Goal: Navigation & Orientation: Find specific page/section

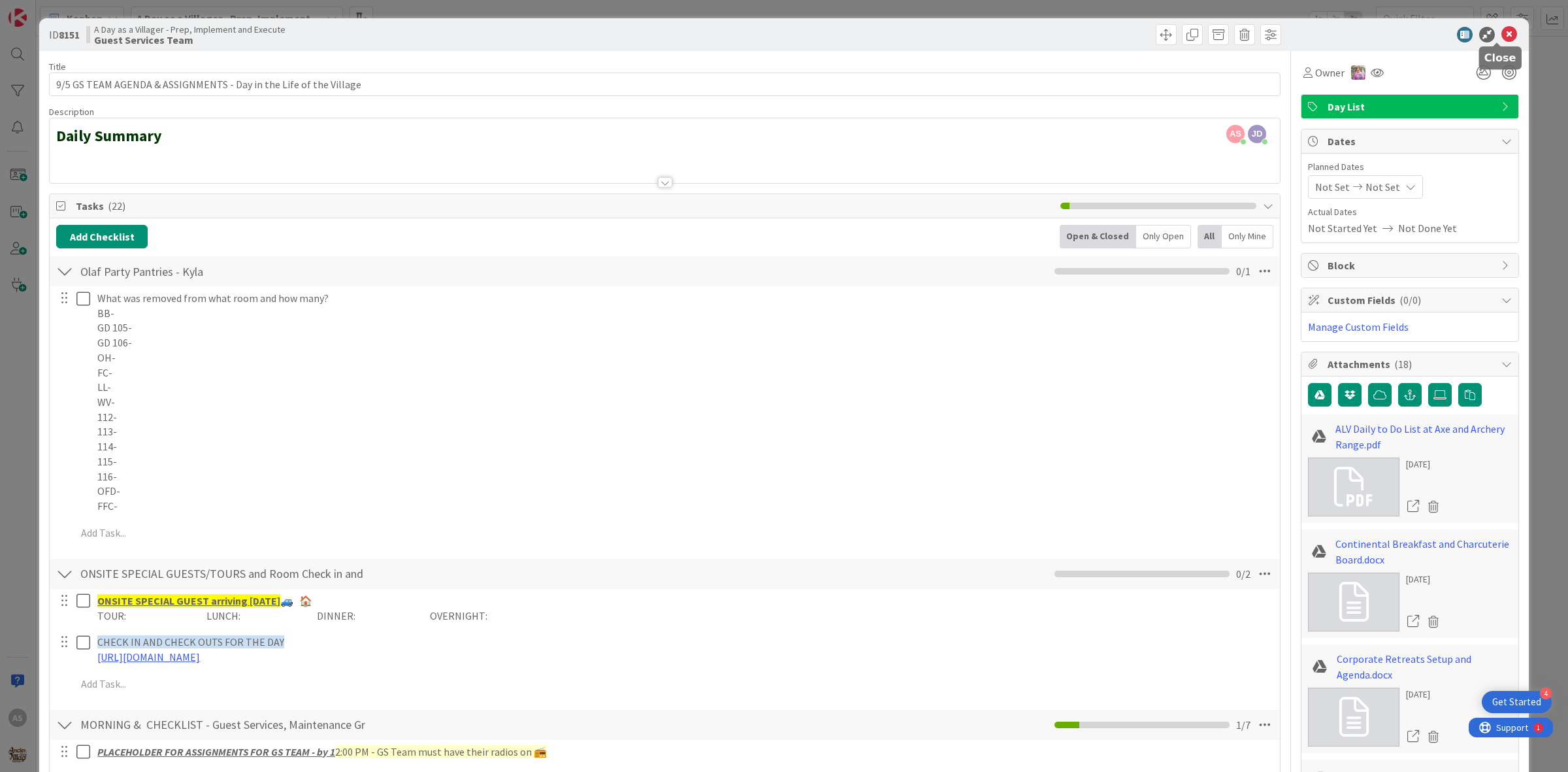
click at [1502, 37] on icon at bounding box center [1509, 35] width 16 height 16
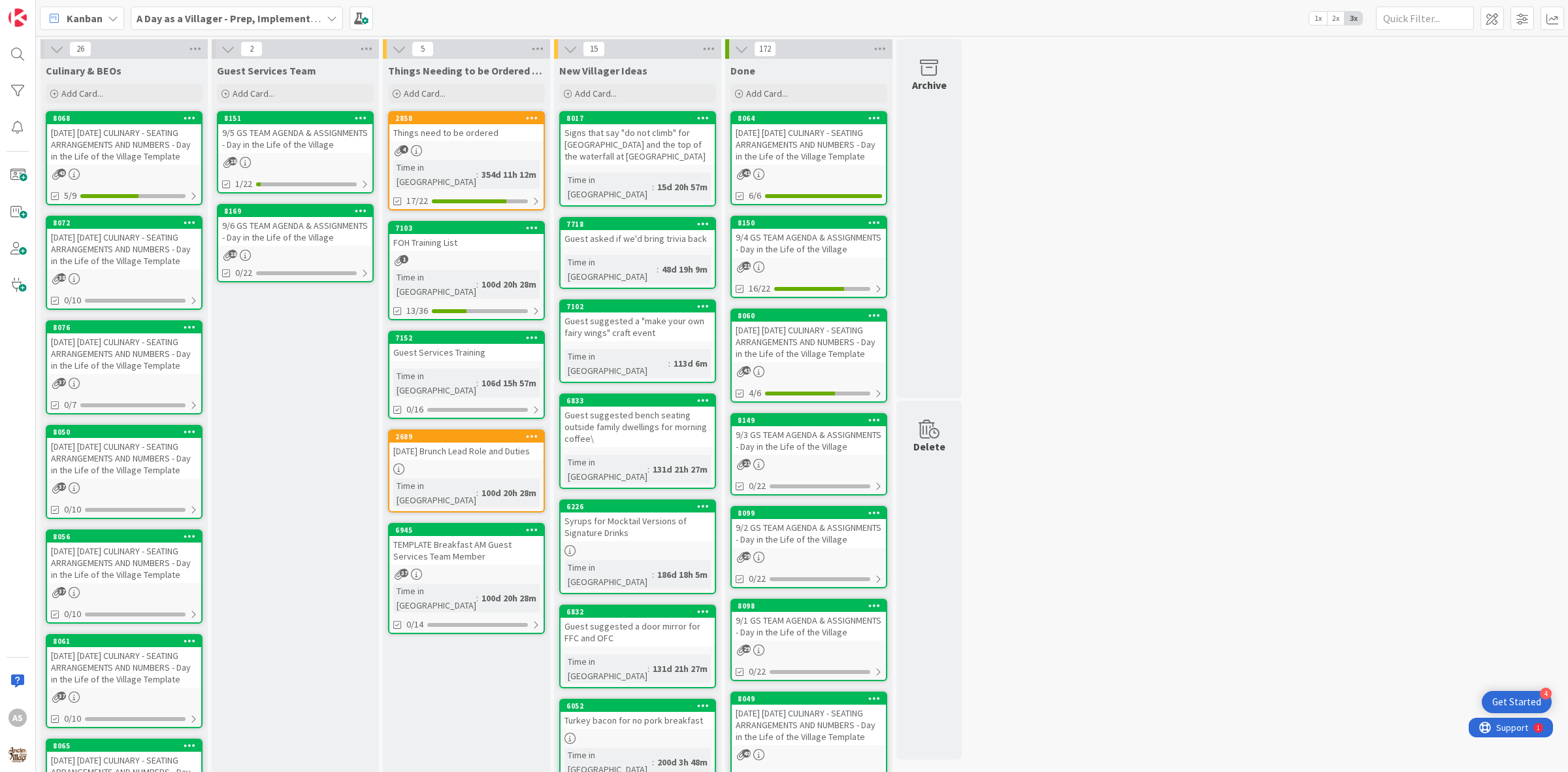
click at [430, 138] on div "Things need to be ordered" at bounding box center [467, 133] width 154 height 17
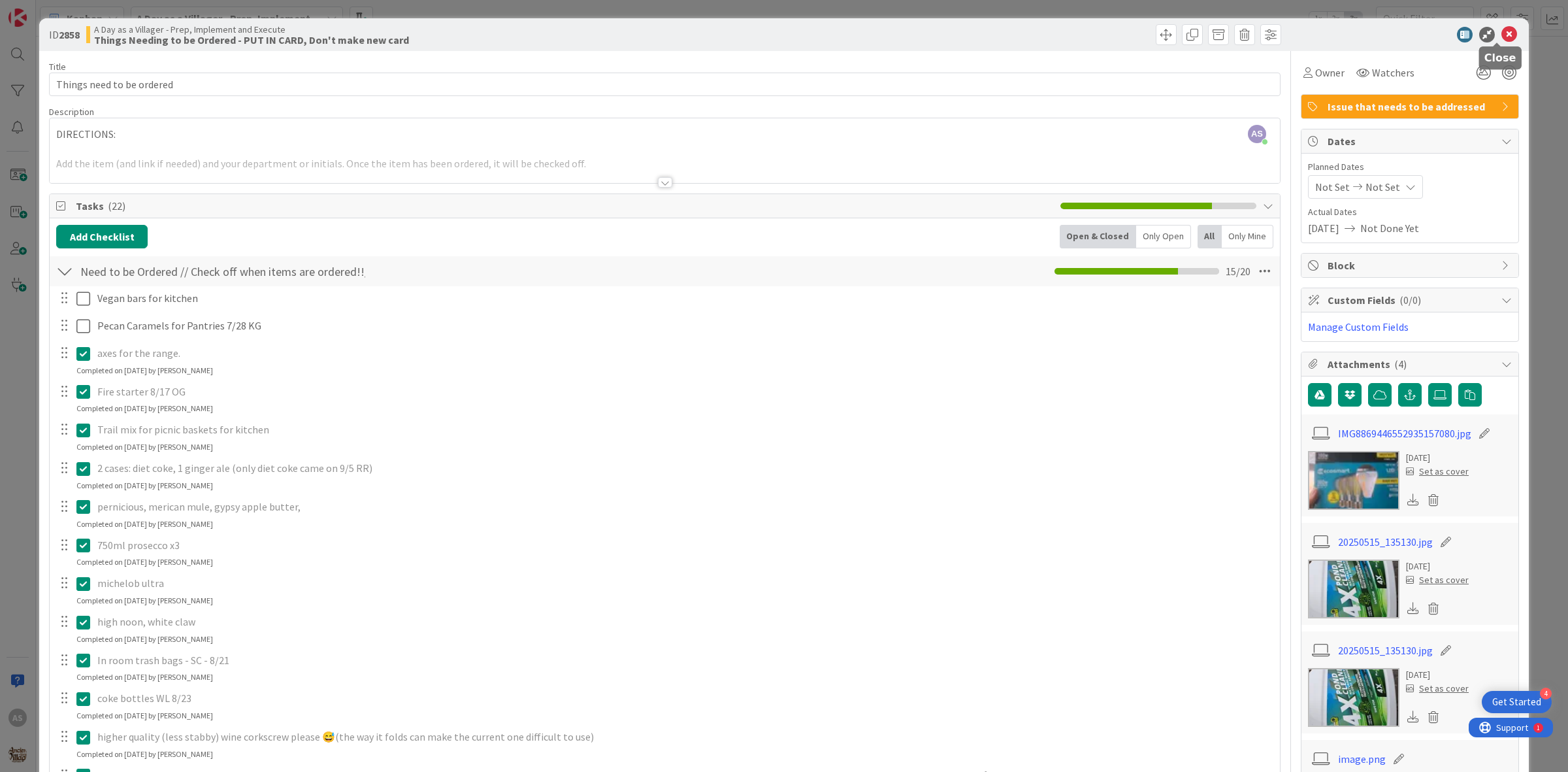
click at [1502, 40] on icon at bounding box center [1509, 35] width 16 height 16
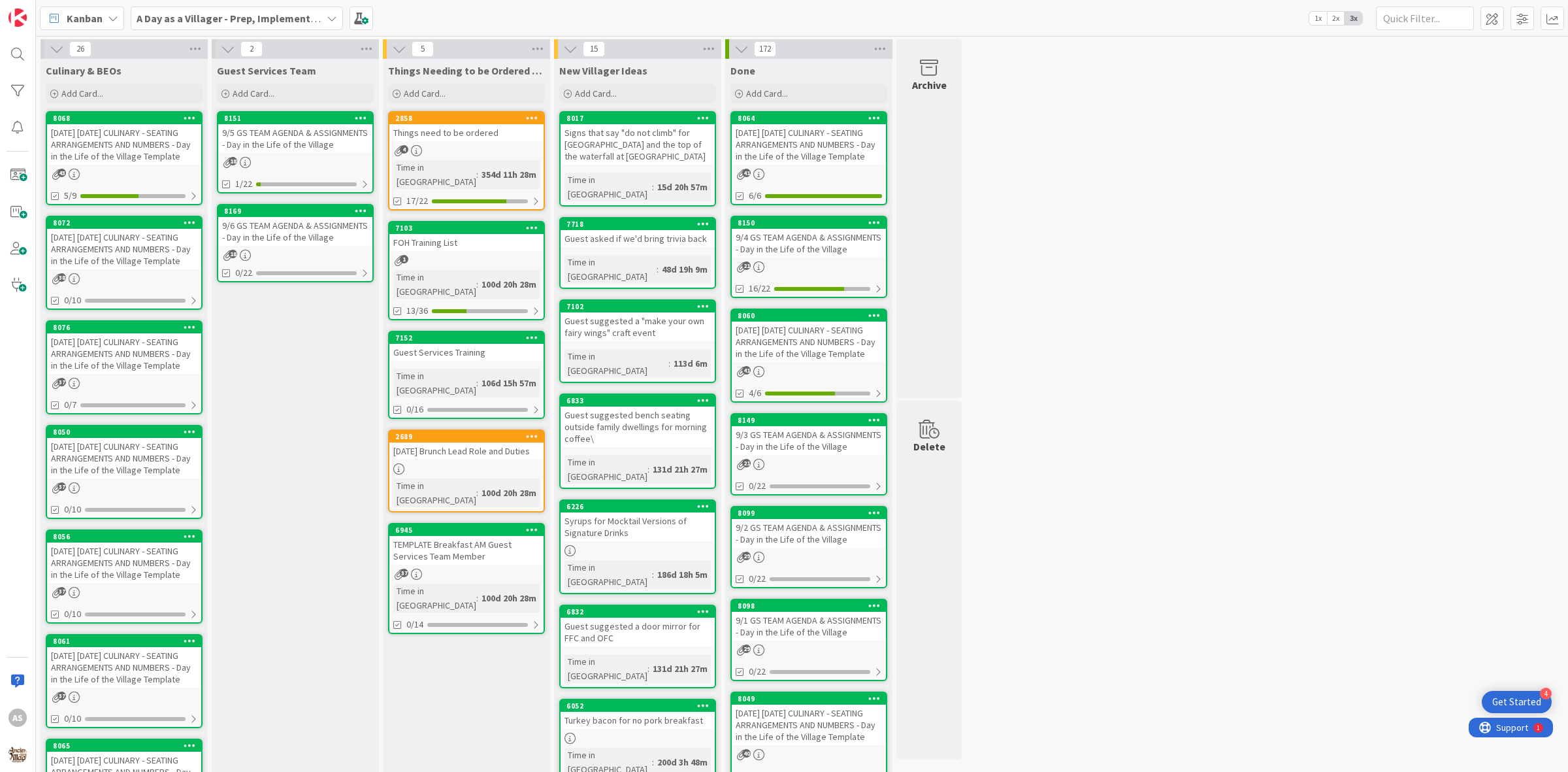
click at [151, 147] on div "[DATE] [DATE] CULINARY - SEATING ARRANGEMENTS AND NUMBERS - Day in the Life of …" at bounding box center [124, 145] width 154 height 41
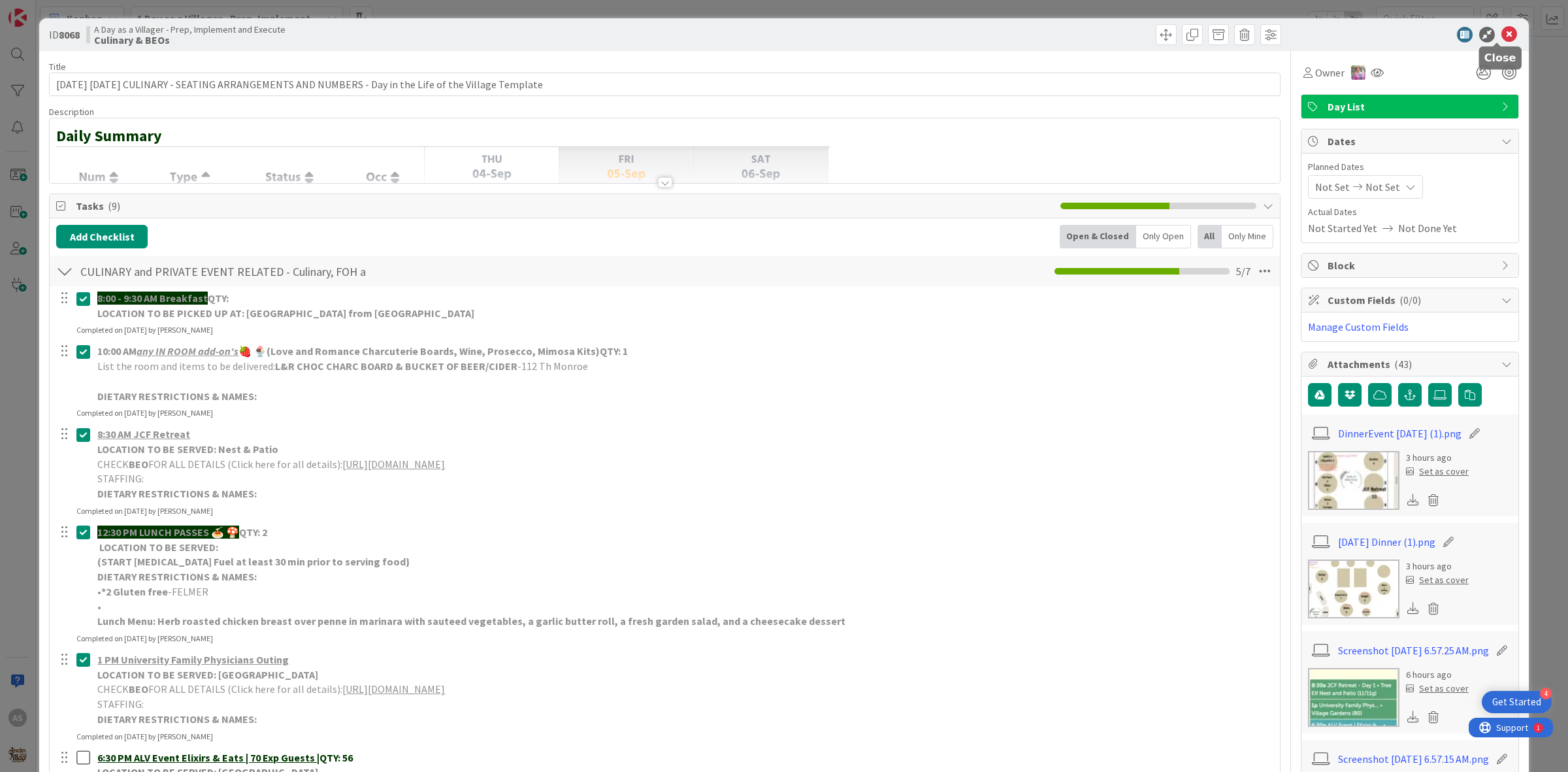
click at [1502, 32] on icon at bounding box center [1509, 35] width 16 height 16
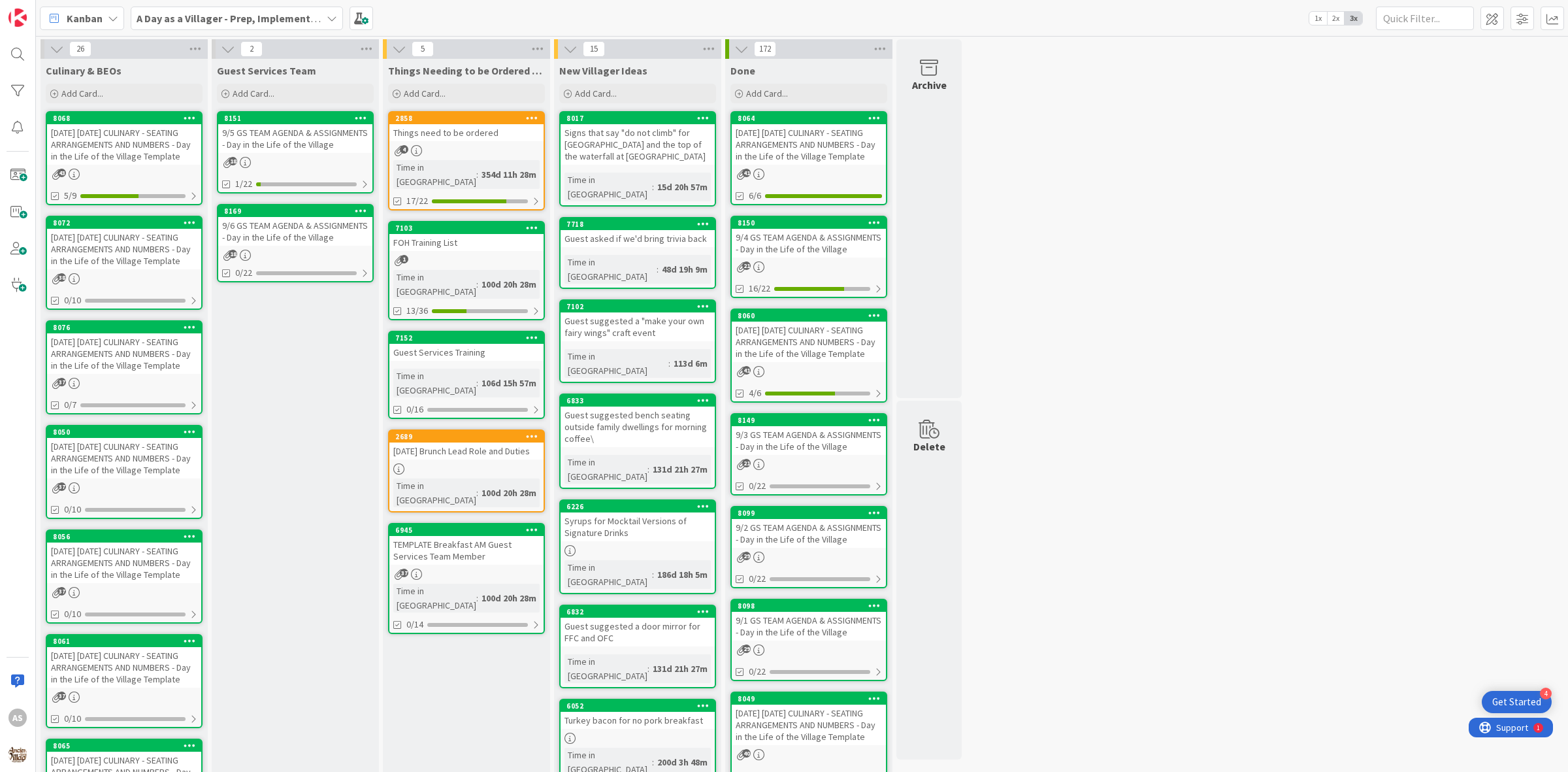
click at [311, 129] on div "9/5 GS TEAM AGENDA & ASSIGNMENTS - Day in the Life of the Village" at bounding box center [296, 139] width 154 height 28
